Goal: Communication & Community: Answer question/provide support

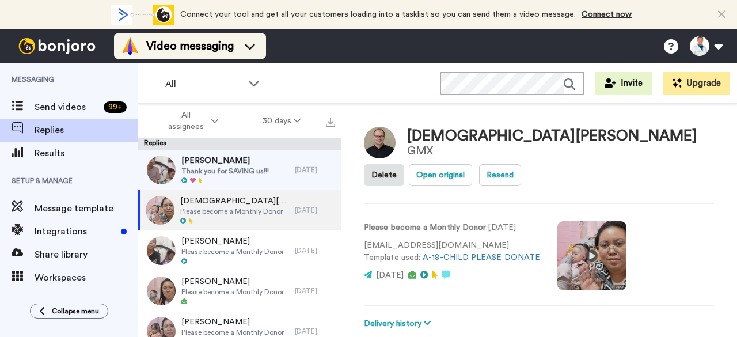
scroll to position [196, 0]
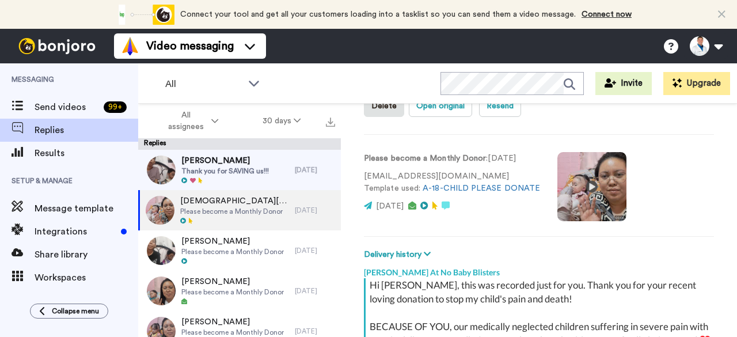
type textarea "x"
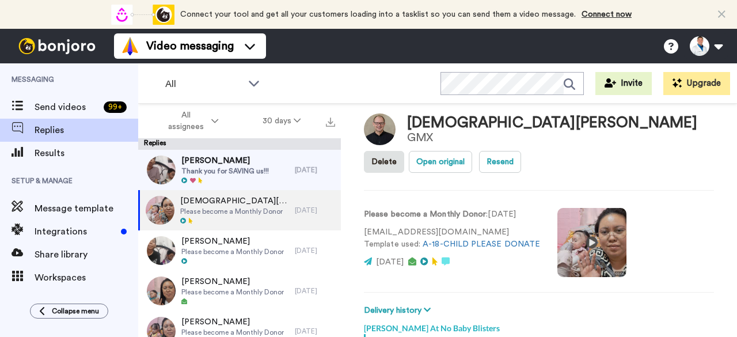
scroll to position [0, 0]
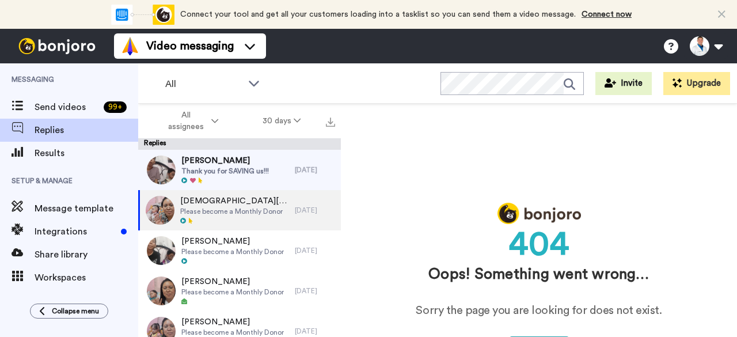
drag, startPoint x: 735, startPoint y: 239, endPoint x: 736, endPoint y: 267, distance: 28.2
click at [736, 267] on div "404 Oops! Something went wrong… Sorry the page you are looking for does not exi…" at bounding box center [539, 241] width 396 height 274
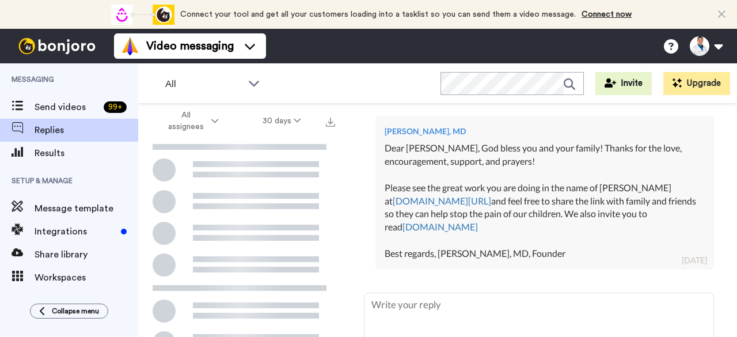
scroll to position [401, 0]
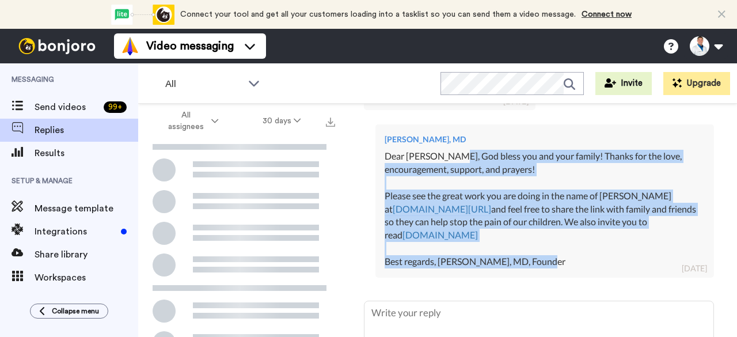
drag, startPoint x: 584, startPoint y: 252, endPoint x: 448, endPoint y: 137, distance: 179.0
click at [448, 137] on div "[PERSON_NAME], MD Dear [PERSON_NAME], [DEMOGRAPHIC_DATA] bless you and your fam…" at bounding box center [545, 200] width 339 height 153
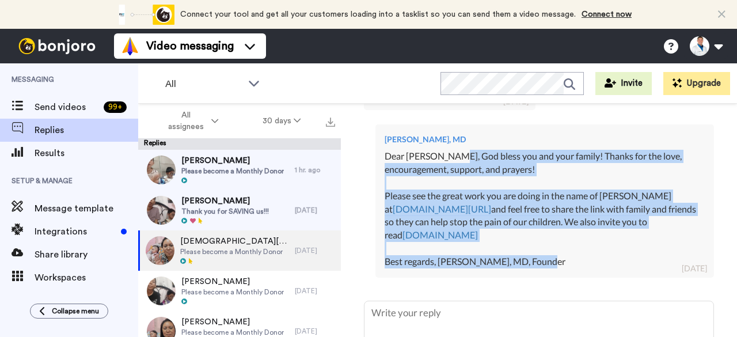
copy div "[DEMOGRAPHIC_DATA] bless you and your family! Thanks for the love, encouragemen…"
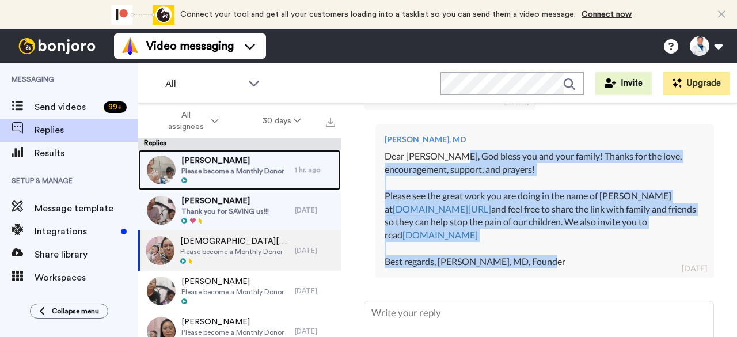
click at [259, 176] on div "[PERSON_NAME] Please become a Monthly Donor" at bounding box center [232, 170] width 103 height 30
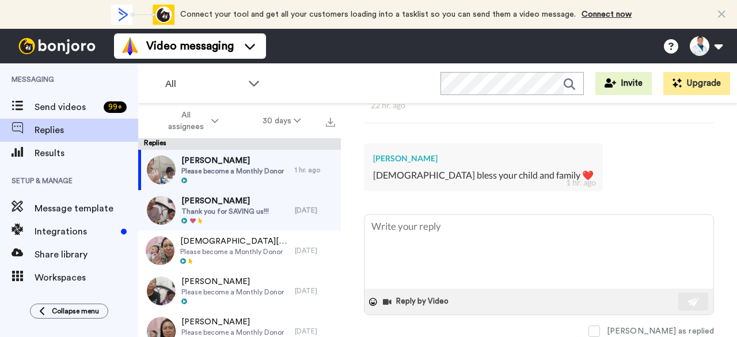
scroll to position [307, 0]
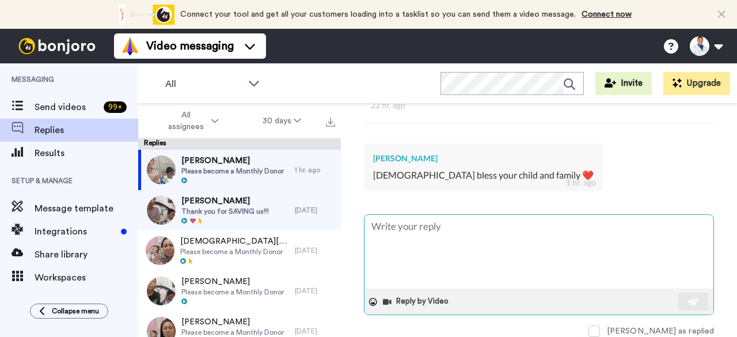
type textarea "x"
type textarea "D"
type textarea "x"
type textarea "De"
type textarea "x"
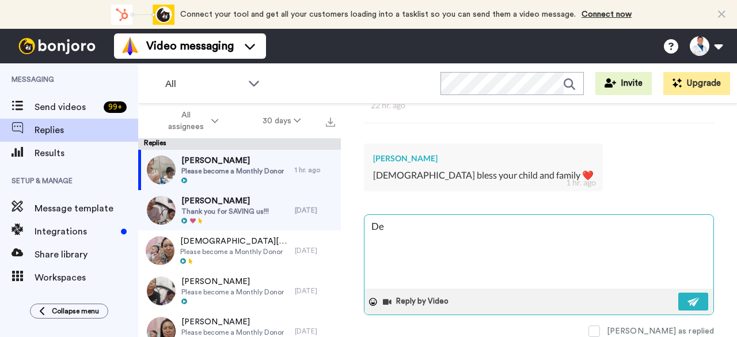
type textarea "Der"
type textarea "x"
type textarea "Dera"
type textarea "x"
type textarea "Dera"
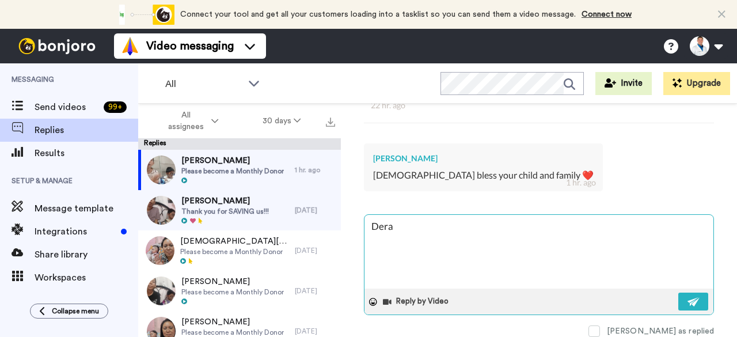
type textarea "x"
type textarea "Dera"
type textarea "x"
type textarea "Der"
type textarea "x"
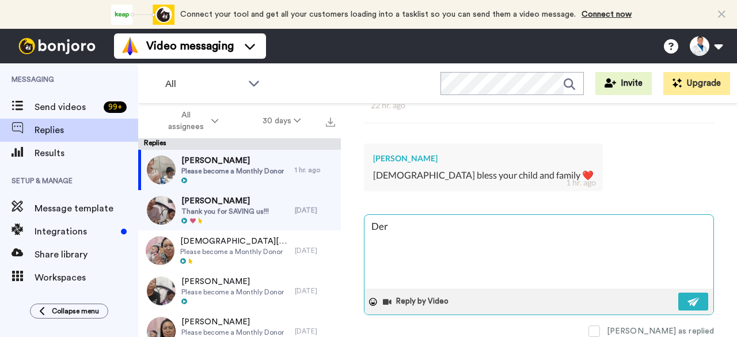
type textarea "De"
type textarea "x"
type textarea "Dea"
type textarea "x"
type textarea "Dear"
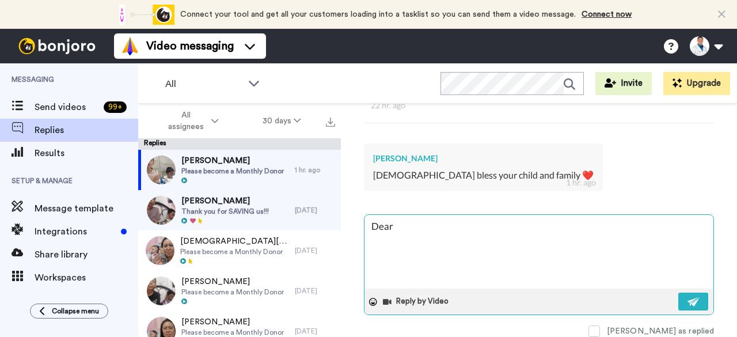
type textarea "x"
type textarea "Dear"
type textarea "x"
type textarea "Dear P"
type textarea "x"
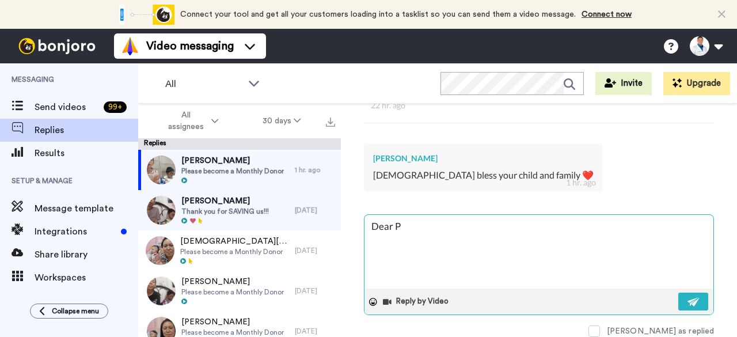
type textarea "Dear Pa"
type textarea "x"
type textarea "Dear [PERSON_NAME]"
type textarea "x"
type textarea "Dear Patt"
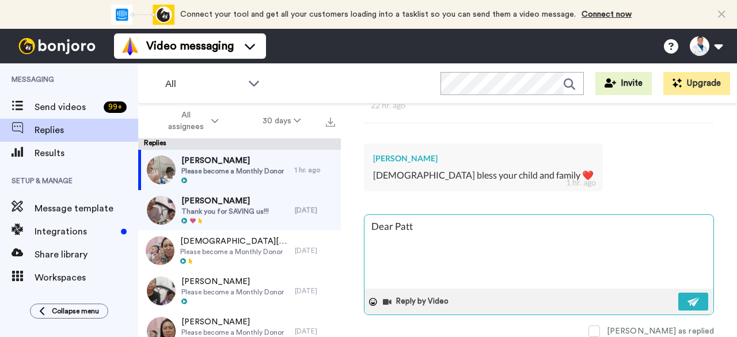
type textarea "x"
type textarea "Dear [PERSON_NAME]"
type textarea "x"
type textarea "Dear [PERSON_NAME],"
type textarea "x"
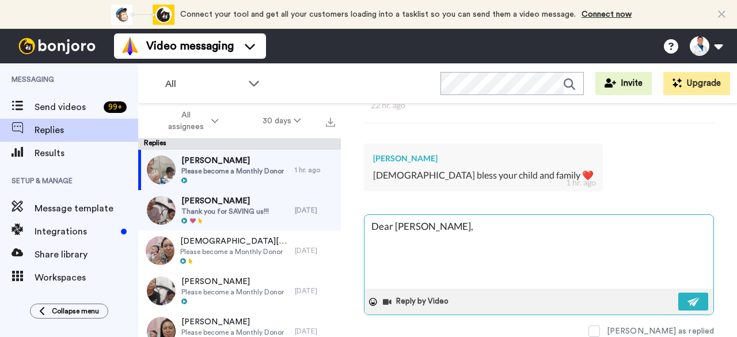
type textarea "Dear [PERSON_NAME],"
type textarea "x"
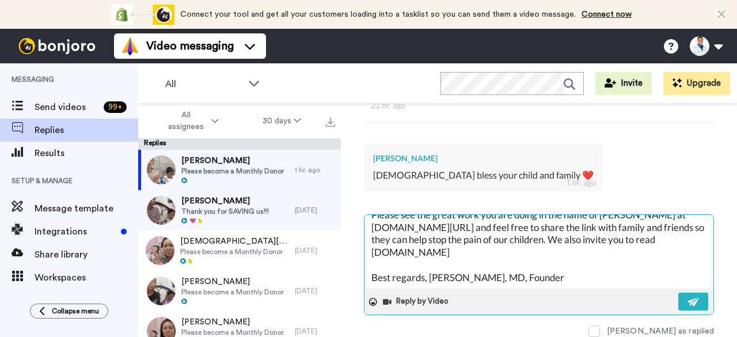
scroll to position [0, 0]
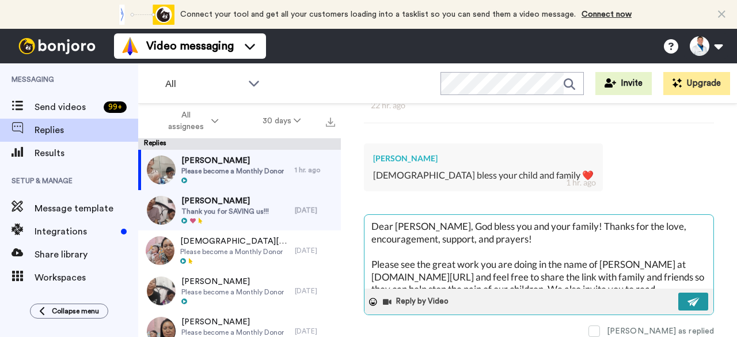
type textarea "Dear [PERSON_NAME], God bless you and your family! Thanks for the love, encoura…"
click at [678, 294] on button at bounding box center [693, 302] width 30 height 18
type textarea "x"
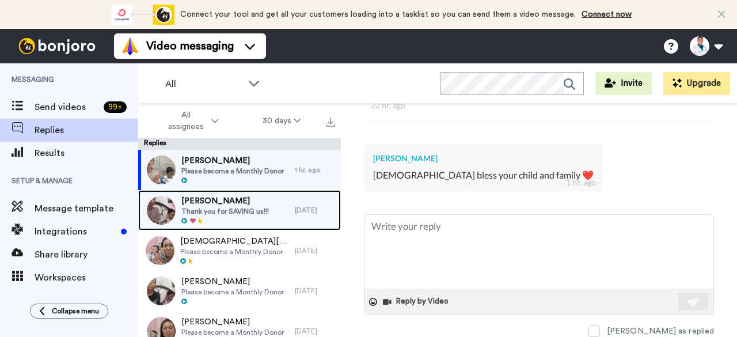
click at [227, 214] on span "Thank you for SAVING us!!!" at bounding box center [225, 211] width 88 height 9
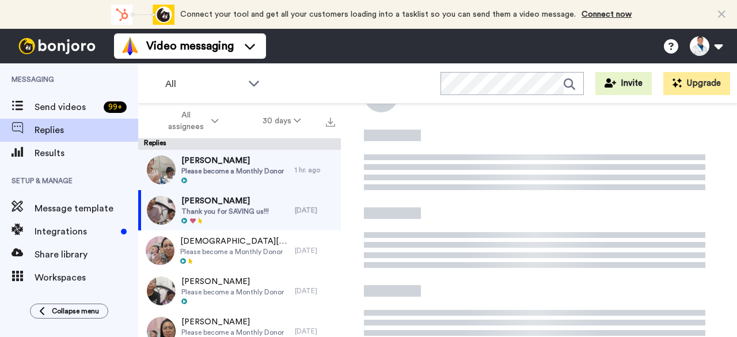
scroll to position [176, 0]
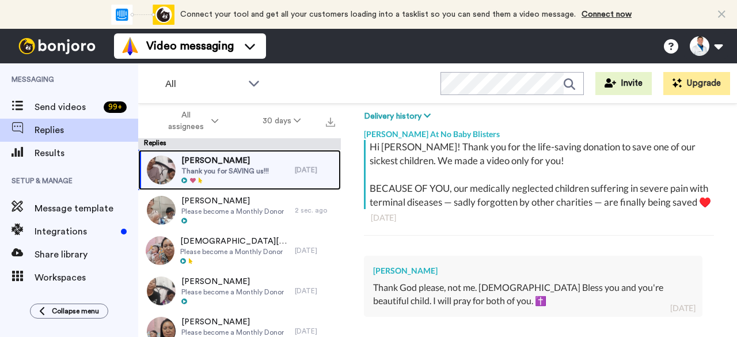
click at [247, 151] on div "[PERSON_NAME] Thank you for SAVING us!!!" at bounding box center [216, 170] width 157 height 40
click at [247, 170] on span "Thank you for SAVING us!!!" at bounding box center [225, 170] width 88 height 9
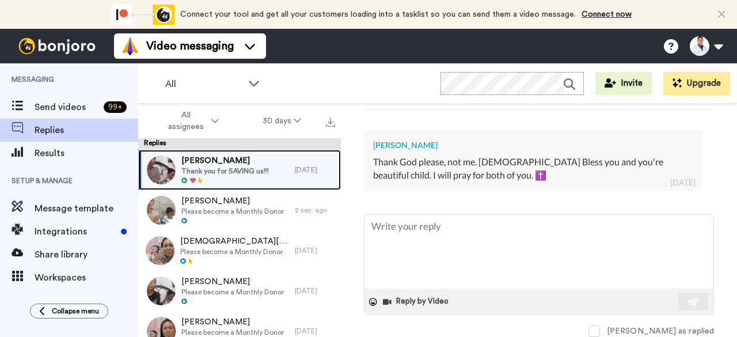
scroll to position [320, 0]
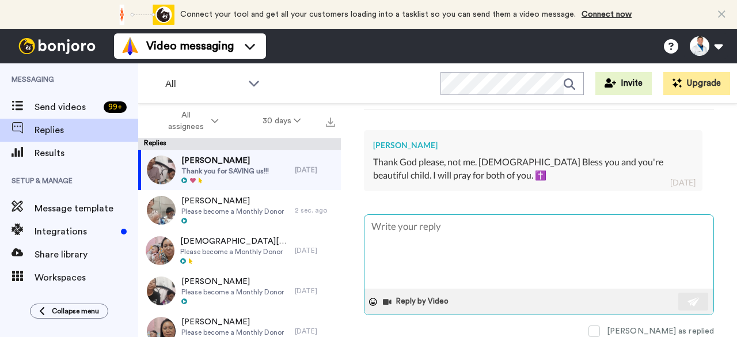
click at [417, 223] on textarea at bounding box center [539, 252] width 349 height 74
type textarea "x"
type textarea "D"
type textarea "x"
type textarea "De"
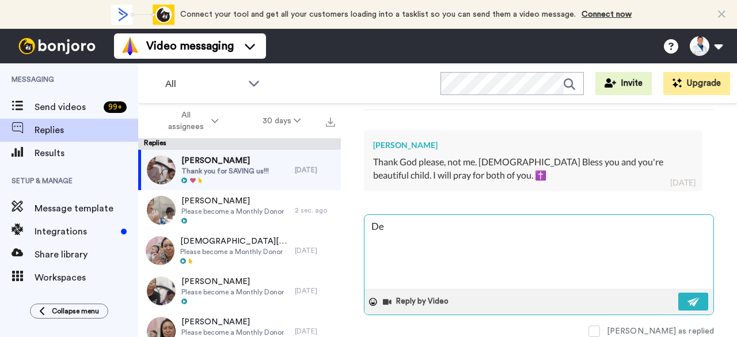
type textarea "x"
type textarea "Der"
type textarea "x"
type textarea "Dera"
type textarea "x"
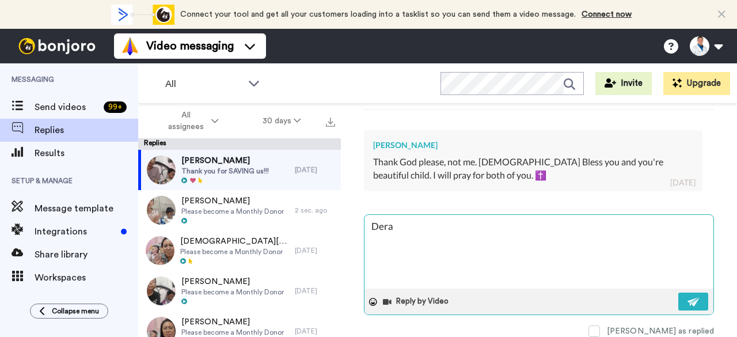
type textarea "Dera"
type textarea "x"
type textarea "Dera"
type textarea "x"
type textarea "Der"
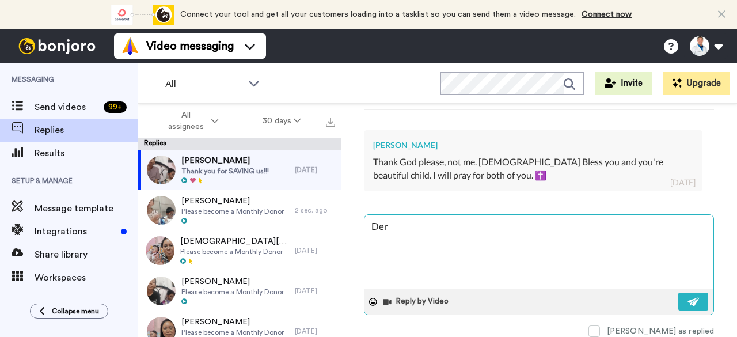
type textarea "x"
type textarea "De"
type textarea "x"
type textarea "Dea"
type textarea "x"
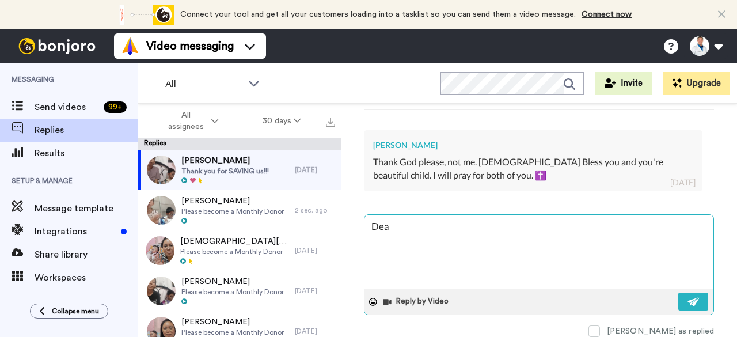
type textarea "Dear"
type textarea "x"
type textarea "Dear"
type textarea "x"
type textarea "Dear C"
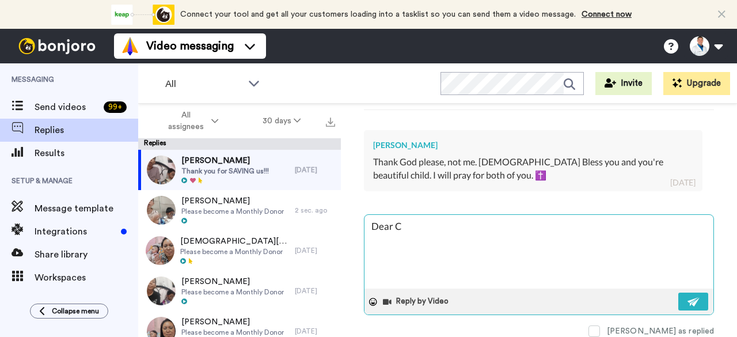
type textarea "x"
type textarea "Dear Ca"
type textarea "x"
type textarea "Dear Cas"
type textarea "x"
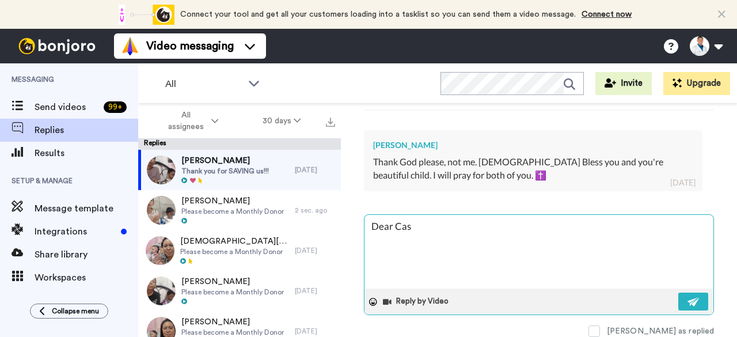
type textarea "Dear [PERSON_NAME]"
type textarea "x"
type textarea "Dear [PERSON_NAME]"
type textarea "x"
type textarea "Dear [PERSON_NAME]"
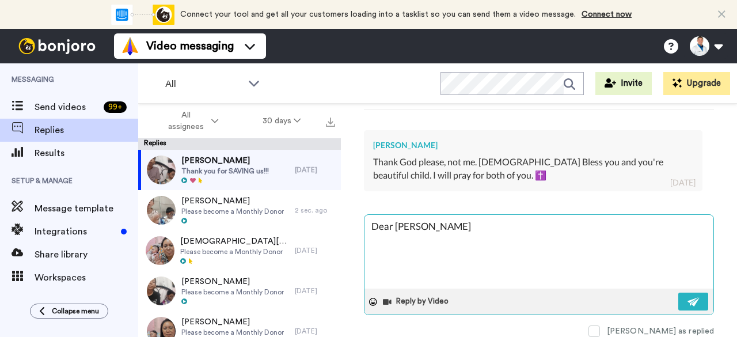
type textarea "x"
type textarea "Dear [PERSON_NAME]"
type textarea "x"
type textarea "Dear [PERSON_NAME],"
type textarea "x"
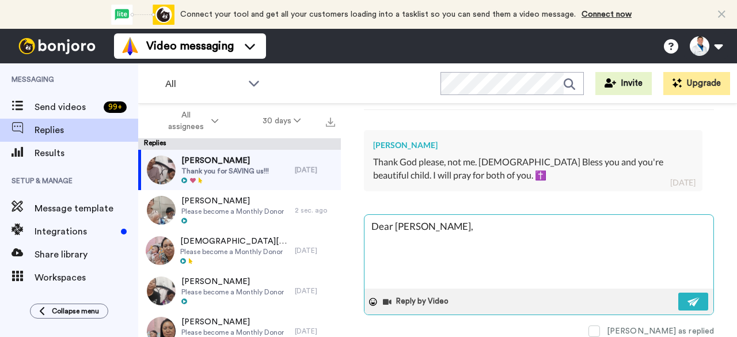
type textarea "Dear [PERSON_NAME],"
paste textarea "[DEMOGRAPHIC_DATA] bless you and your family! Thanks for the love, encouragemen…"
type textarea "x"
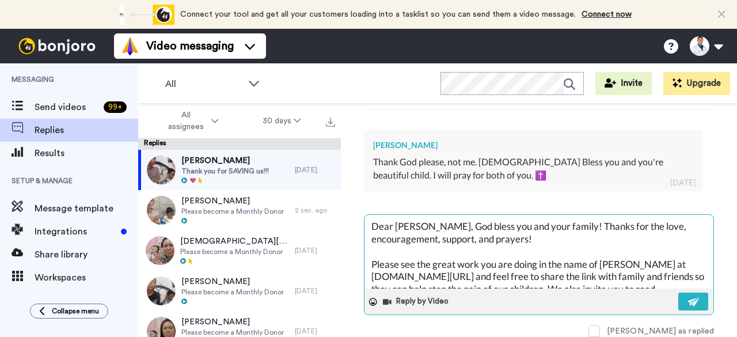
scroll to position [44, 0]
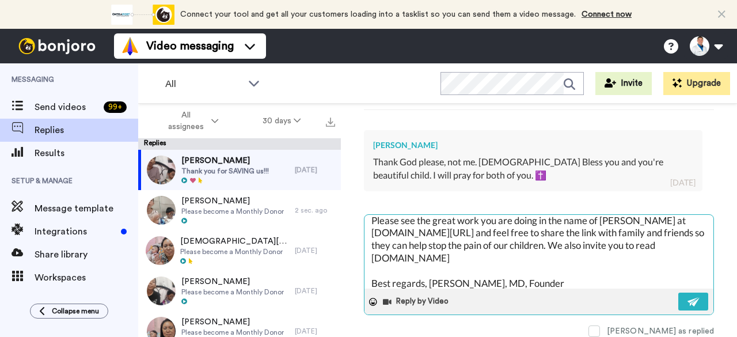
click at [417, 223] on textarea "Dear [PERSON_NAME], God bless you and your family! Thanks for the love, encoura…" at bounding box center [539, 252] width 349 height 74
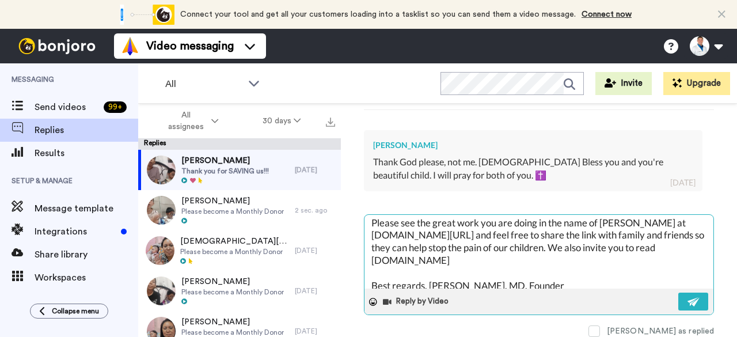
scroll to position [40, 0]
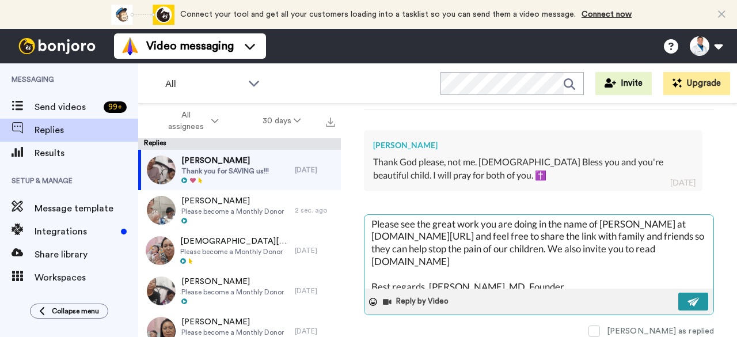
type textarea "Dear [PERSON_NAME], God bless you and your family! Thanks for the love, encoura…"
click at [688, 298] on img at bounding box center [694, 301] width 13 height 9
type textarea "x"
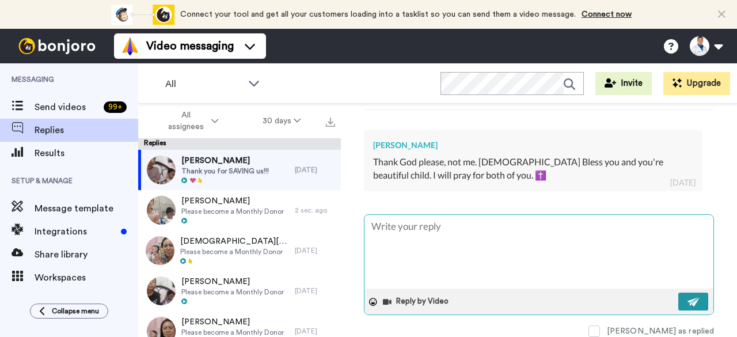
scroll to position [0, 0]
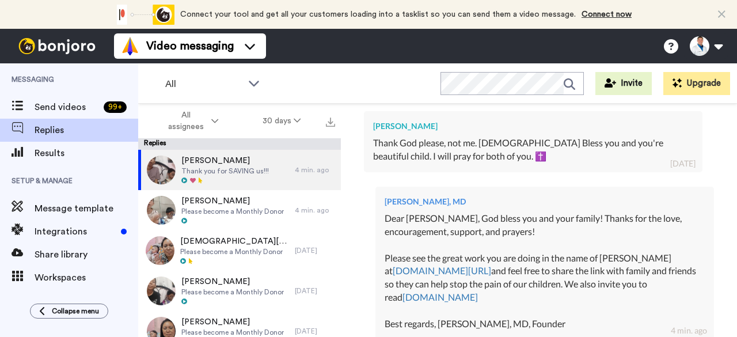
type textarea "x"
